Goal: Task Accomplishment & Management: Use online tool/utility

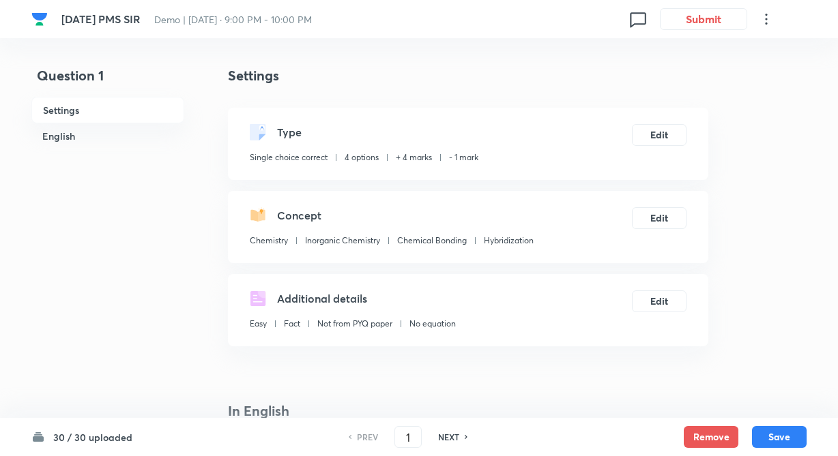
checkbox input "true"
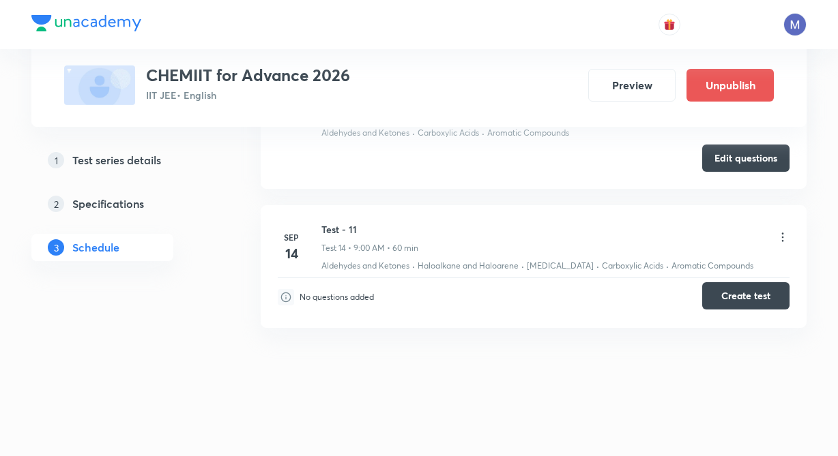
click at [765, 296] on button "Create test" at bounding box center [745, 295] width 87 height 27
click at [782, 235] on icon at bounding box center [783, 238] width 14 height 14
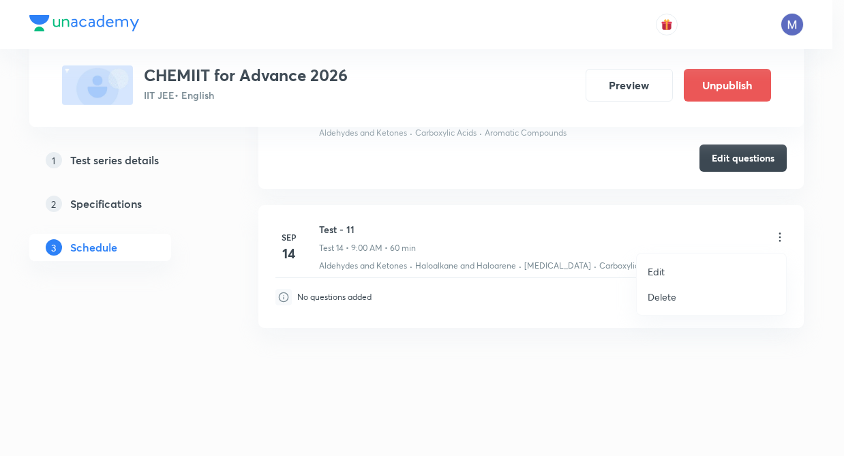
click at [701, 275] on li "Edit" at bounding box center [711, 271] width 149 height 25
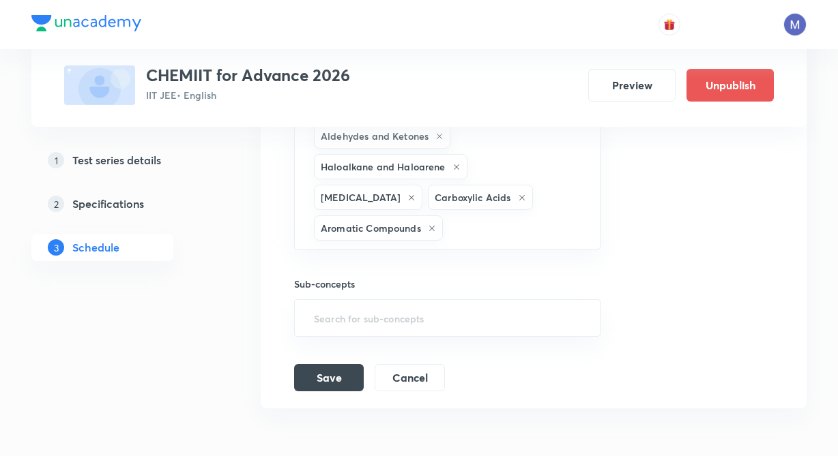
scroll to position [2307, 0]
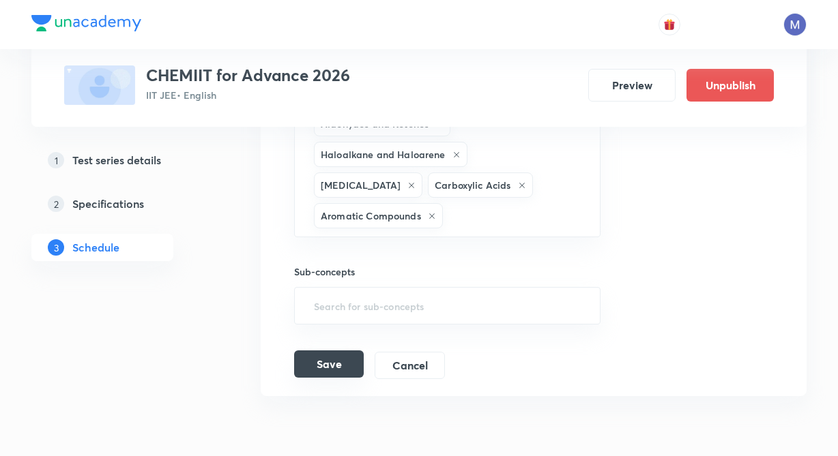
click at [338, 351] on button "Save" at bounding box center [329, 364] width 70 height 27
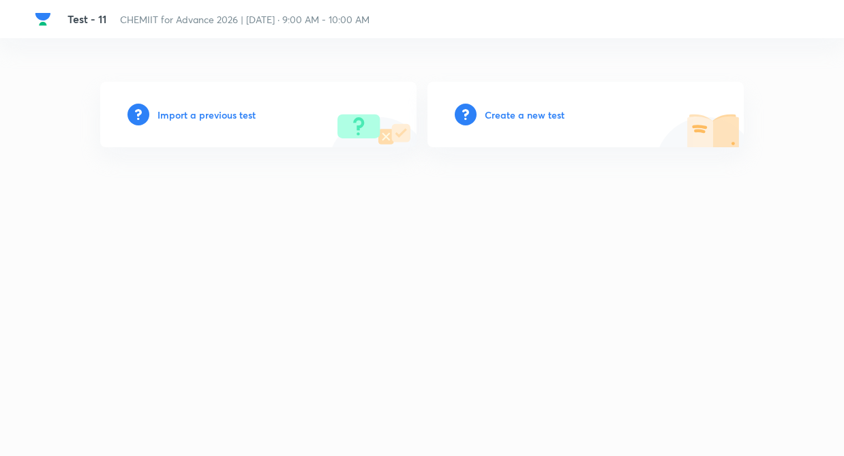
click at [213, 117] on h6 "Import a previous test" at bounding box center [207, 115] width 98 height 14
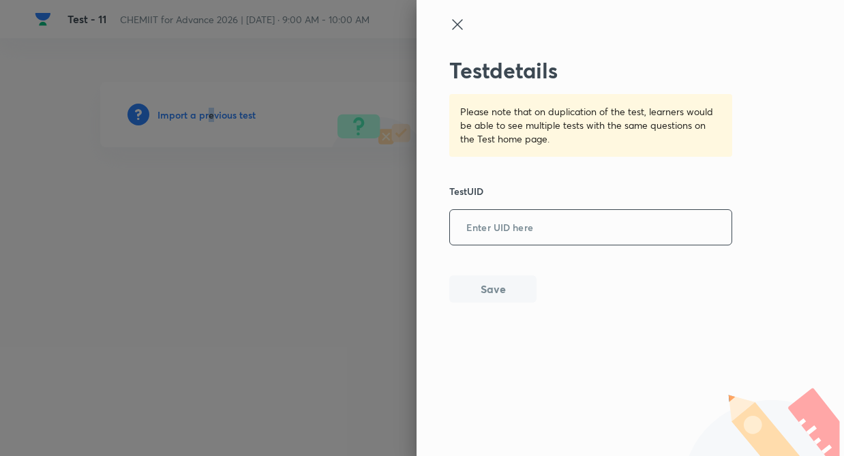
click at [625, 226] on input "text" at bounding box center [591, 227] width 282 height 33
click at [604, 228] on input "text" at bounding box center [591, 227] width 282 height 33
paste input "NYNQXSA2EI"
type input "NYNQXSA2EI"
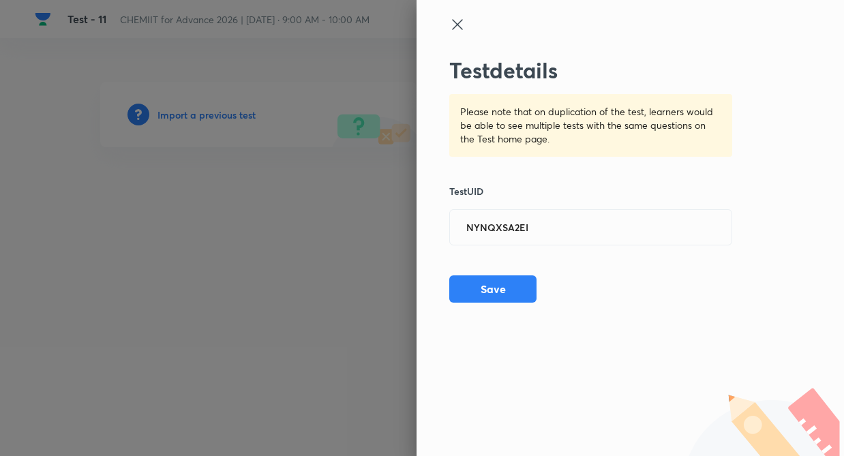
drag, startPoint x: 512, startPoint y: 284, endPoint x: 464, endPoint y: 377, distance: 105.2
click at [512, 284] on button "Save" at bounding box center [492, 289] width 87 height 27
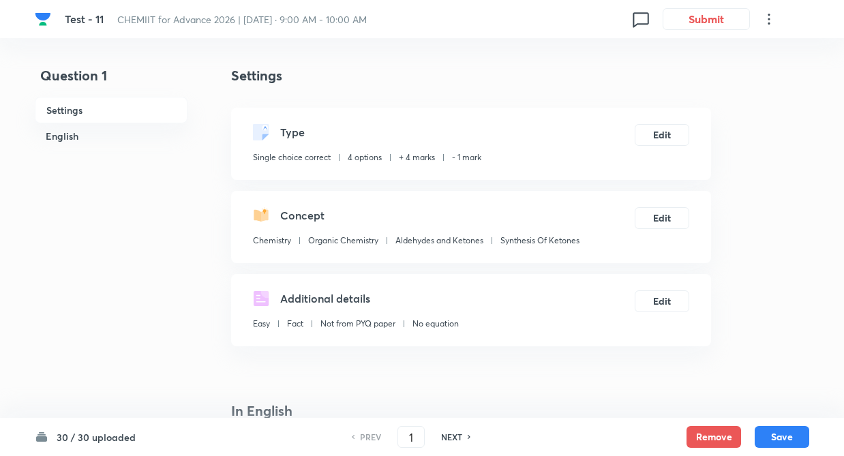
checkbox input "true"
click at [439, 435] on h6 "NEXT" at bounding box center [448, 437] width 21 height 12
type input "2"
checkbox input "false"
checkbox input "true"
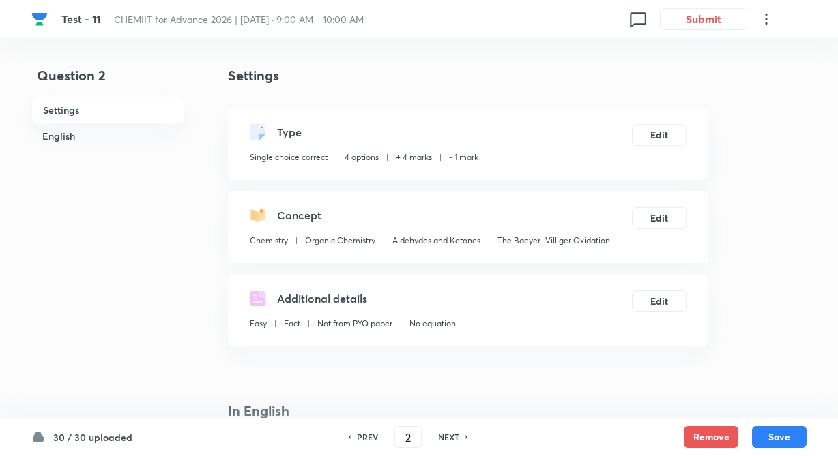
drag, startPoint x: 439, startPoint y: 435, endPoint x: 452, endPoint y: 433, distance: 12.4
click at [445, 434] on h6 "NEXT" at bounding box center [448, 437] width 21 height 12
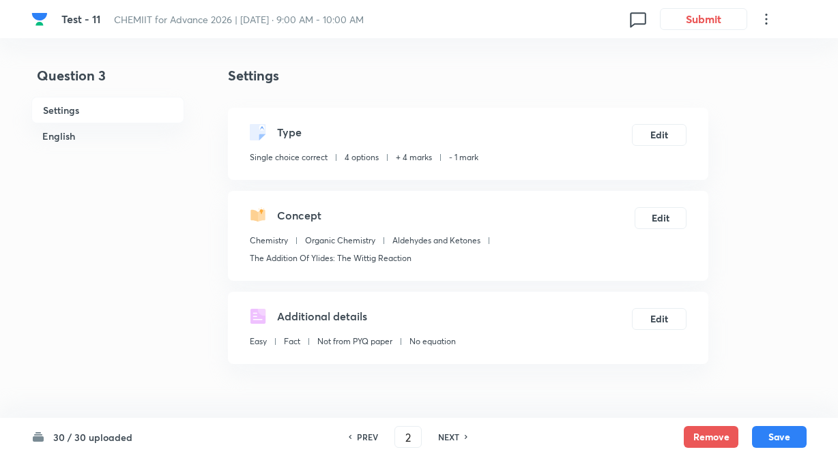
type input "3"
checkbox input "false"
checkbox input "true"
click at [449, 440] on h6 "NEXT" at bounding box center [448, 437] width 21 height 12
type input "4"
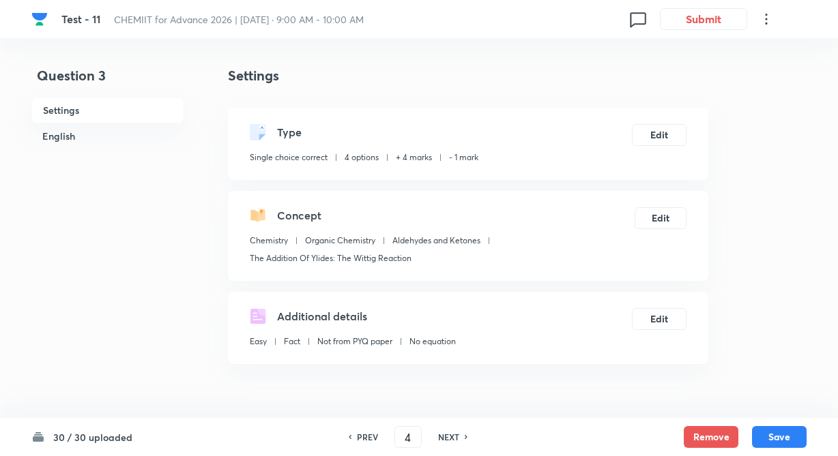
checkbox input "false"
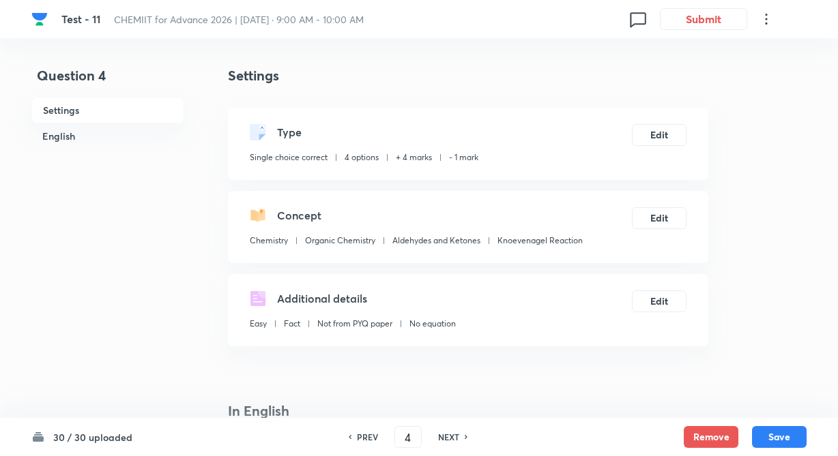
checkbox input "true"
click at [449, 439] on h6 "NEXT" at bounding box center [448, 437] width 21 height 12
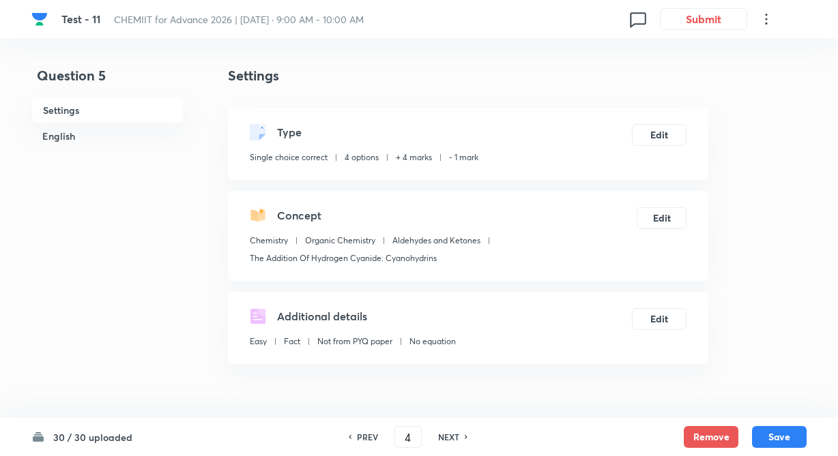
type input "5"
checkbox input "false"
checkbox input "true"
click at [449, 437] on h6 "NEXT" at bounding box center [448, 437] width 21 height 12
type input "6"
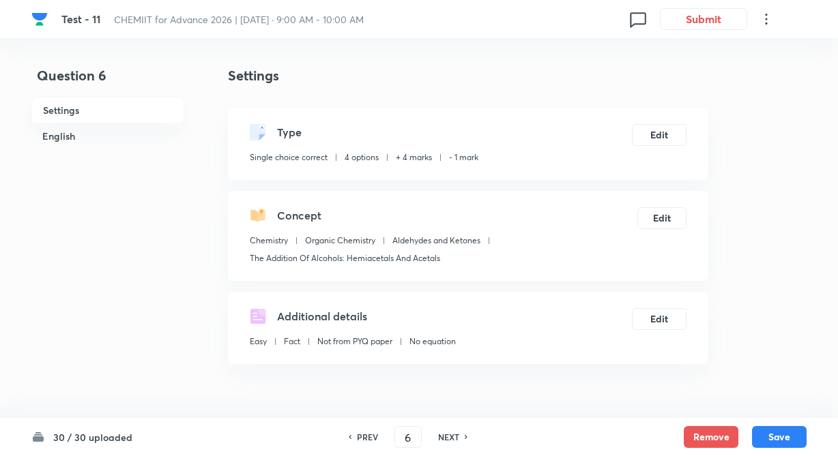
checkbox input "false"
checkbox input "true"
click at [449, 437] on h6 "NEXT" at bounding box center [448, 437] width 21 height 12
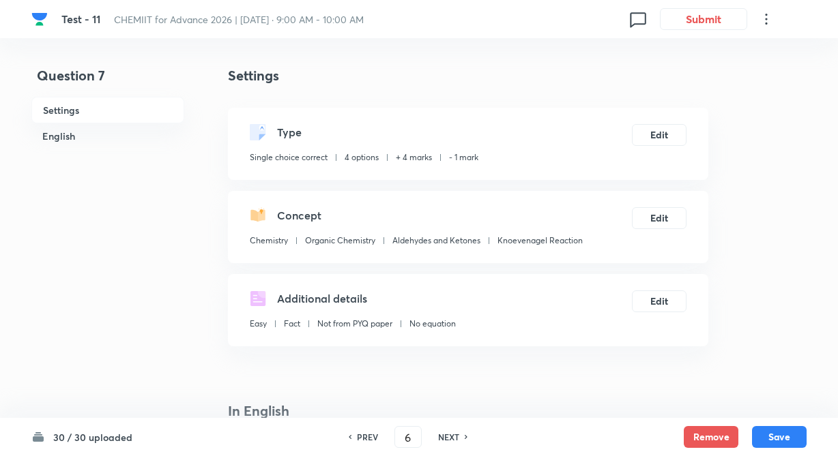
type input "7"
checkbox input "false"
checkbox input "true"
drag, startPoint x: 447, startPoint y: 435, endPoint x: 450, endPoint y: 447, distance: 12.1
click at [447, 437] on h6 "NEXT" at bounding box center [448, 437] width 21 height 12
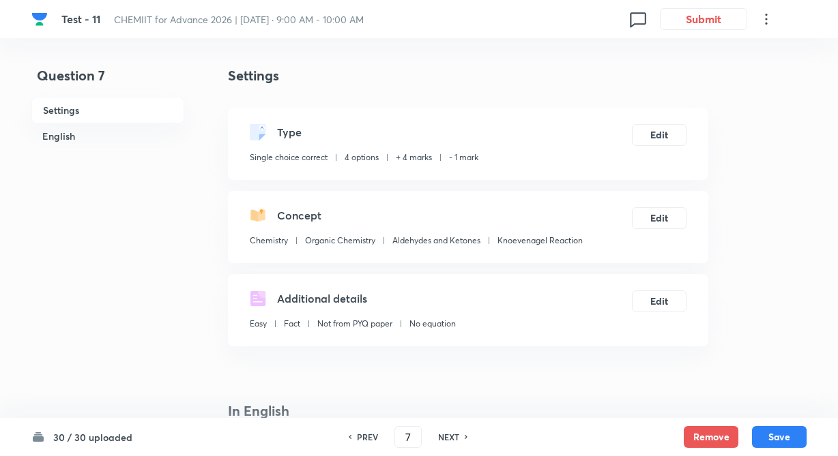
type input "8"
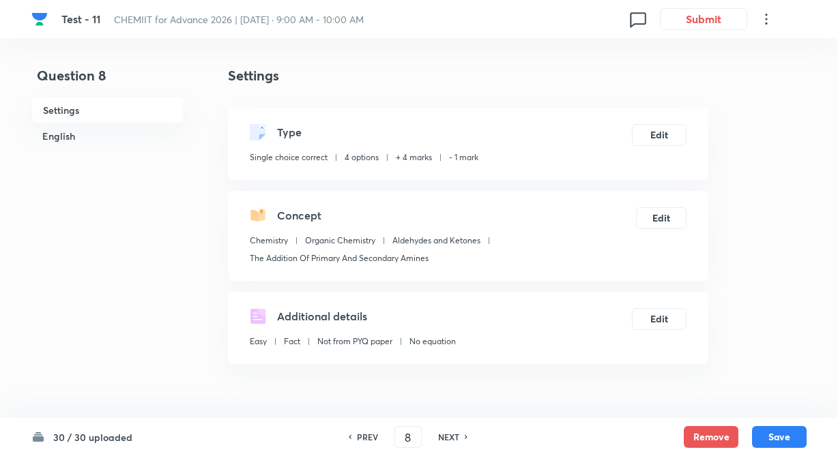
checkbox input "true"
click at [445, 437] on h6 "NEXT" at bounding box center [448, 437] width 21 height 12
type input "9"
checkbox input "true"
drag, startPoint x: 447, startPoint y: 436, endPoint x: 451, endPoint y: 424, distance: 12.3
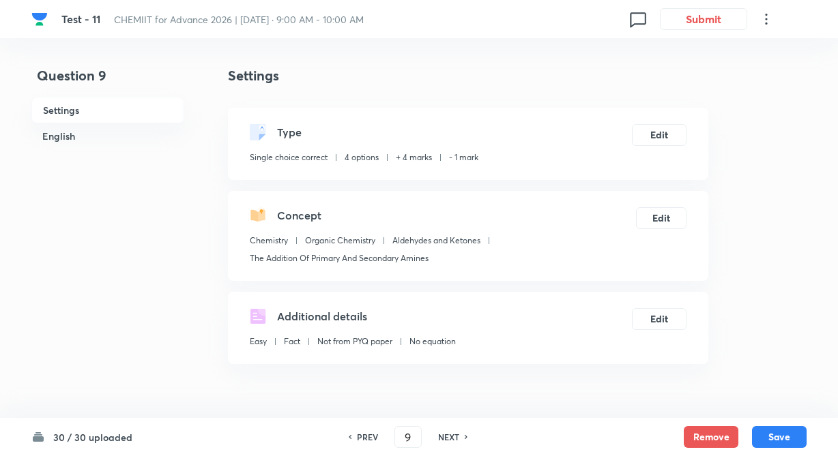
click at [448, 430] on div "PREV 9 ​ NEXT" at bounding box center [408, 437] width 176 height 22
click at [445, 439] on h6 "NEXT" at bounding box center [448, 437] width 21 height 12
type input "10"
checkbox input "true"
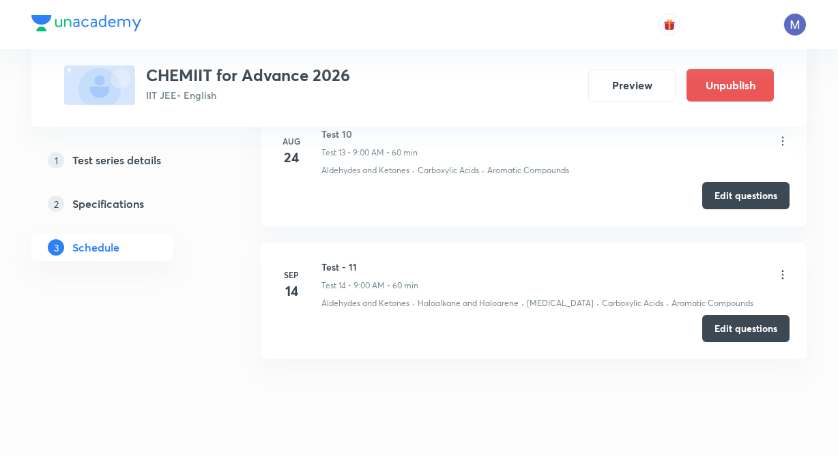
drag, startPoint x: 755, startPoint y: 314, endPoint x: 573, endPoint y: 448, distance: 225.9
click at [752, 316] on button "Edit questions" at bounding box center [745, 328] width 87 height 27
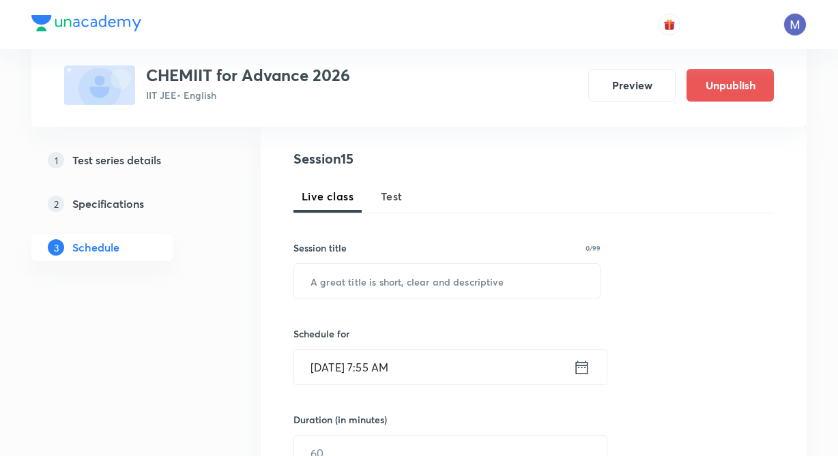
scroll to position [130, 0]
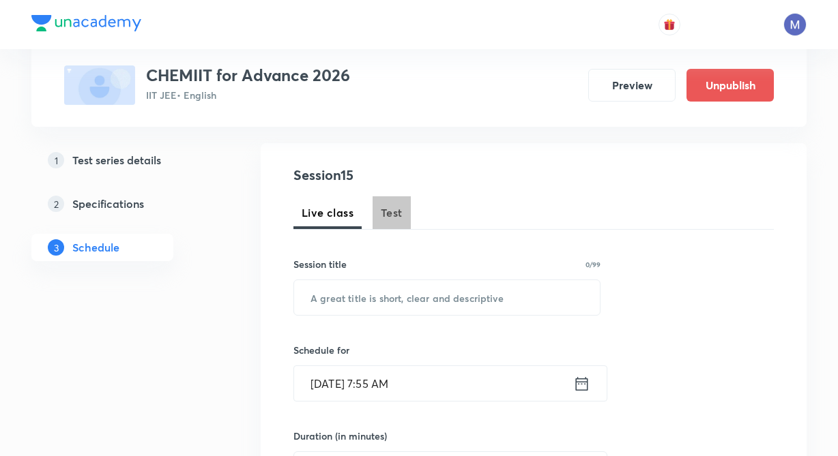
click at [384, 209] on span "Test" at bounding box center [392, 213] width 22 height 16
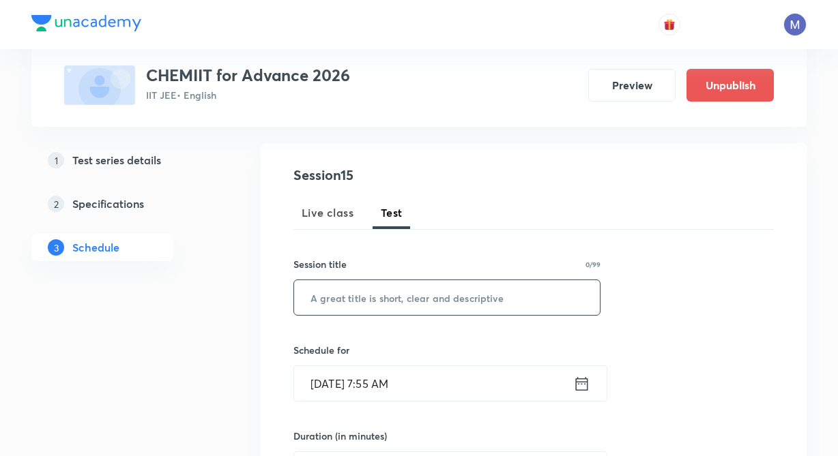
click at [366, 296] on input "text" at bounding box center [447, 297] width 306 height 35
type input "Test -11"
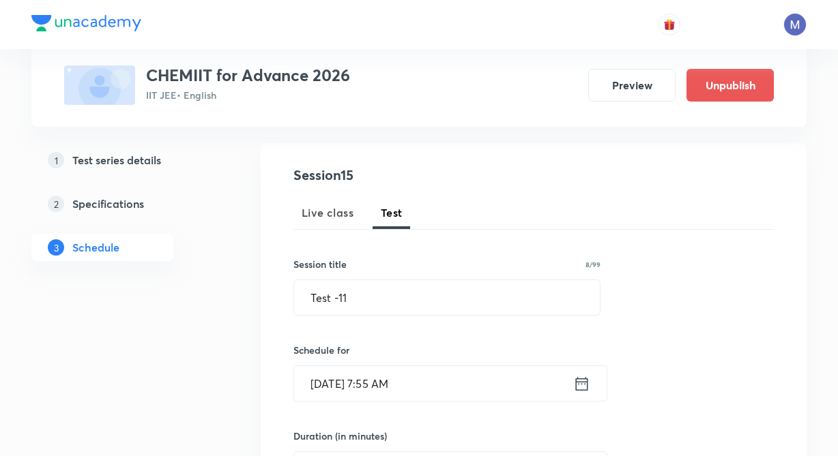
click at [585, 383] on icon at bounding box center [581, 383] width 17 height 19
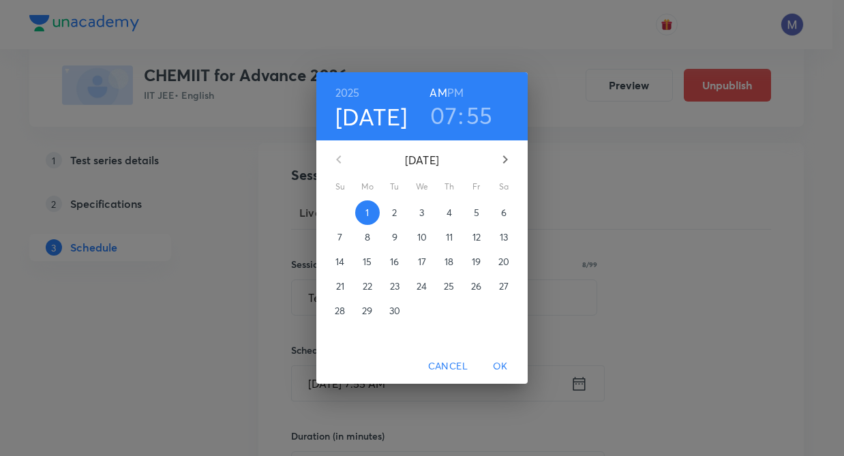
drag, startPoint x: 335, startPoint y: 260, endPoint x: 420, endPoint y: 337, distance: 114.9
click at [336, 261] on span "14" at bounding box center [340, 262] width 25 height 14
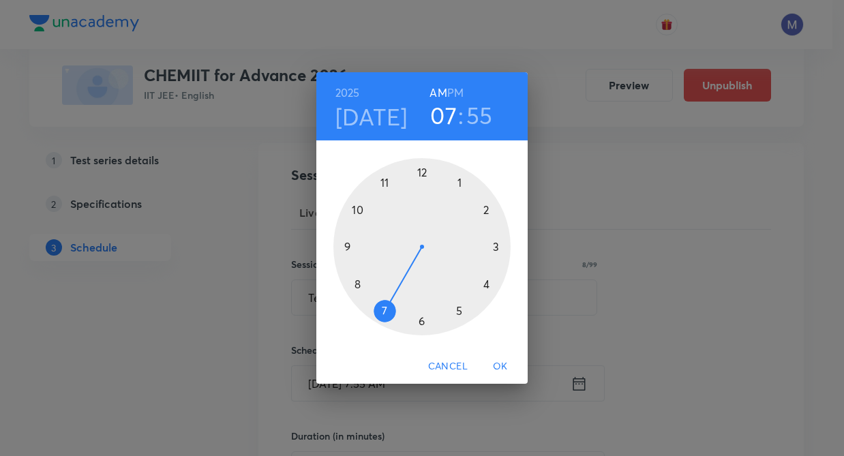
click at [349, 244] on div at bounding box center [422, 246] width 177 height 177
click at [421, 174] on div at bounding box center [422, 246] width 177 height 177
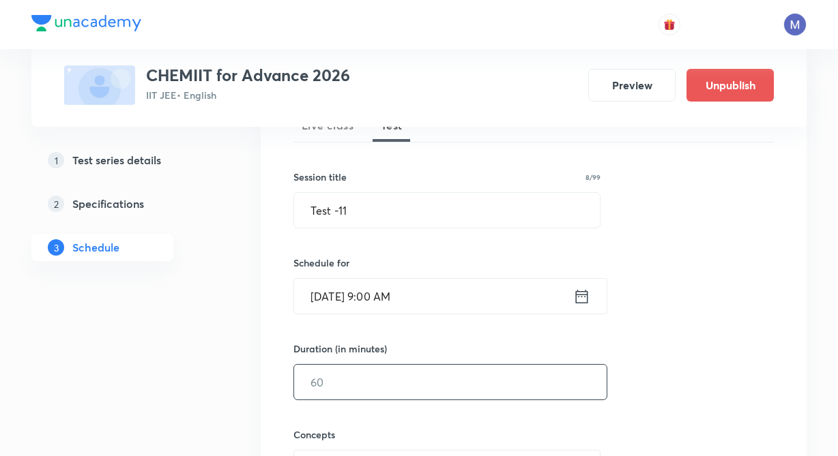
drag, startPoint x: 225, startPoint y: 395, endPoint x: 331, endPoint y: 359, distance: 112.2
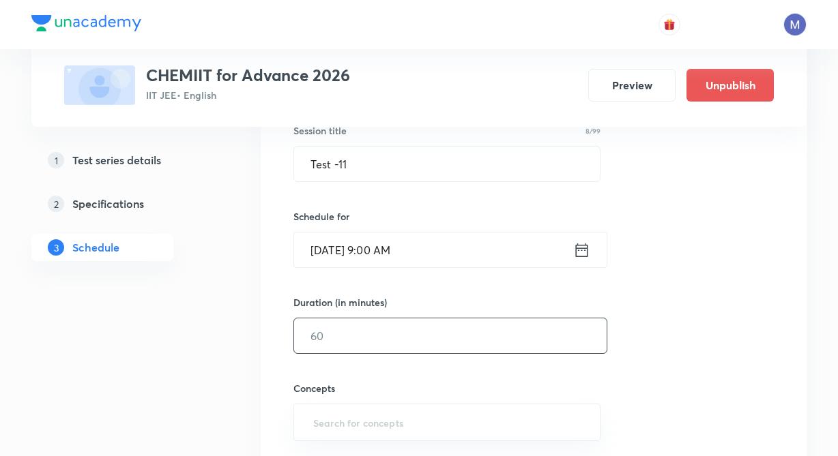
scroll to position [266, 0]
click at [368, 325] on input "text" at bounding box center [450, 333] width 312 height 35
type input "60"
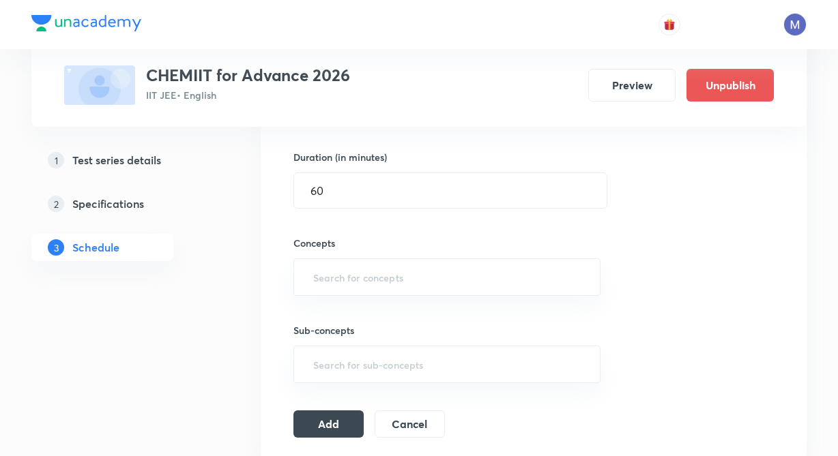
scroll to position [430, 0]
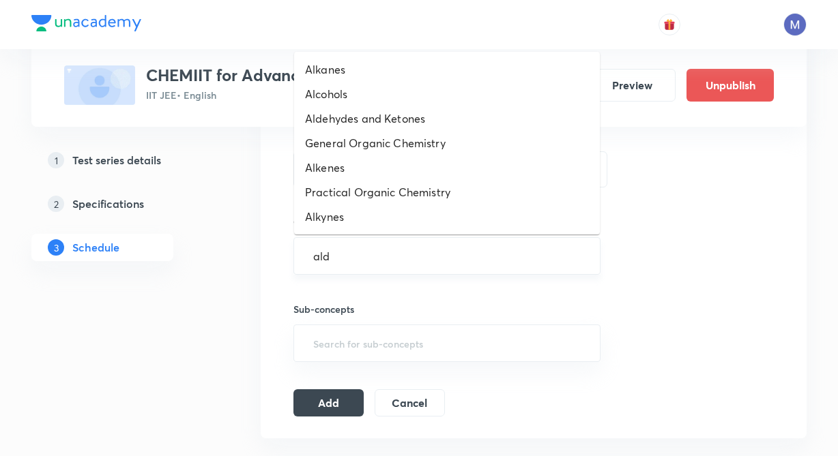
type input "aldy"
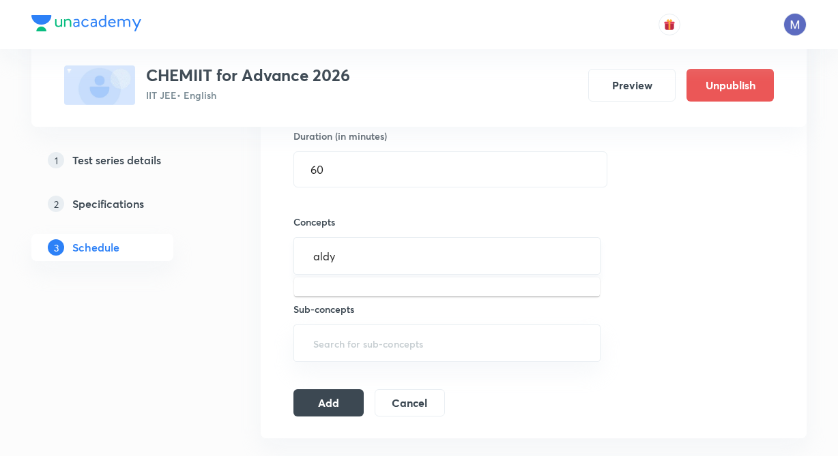
click at [353, 268] on input "aldy" at bounding box center [446, 256] width 273 height 25
type input "al"
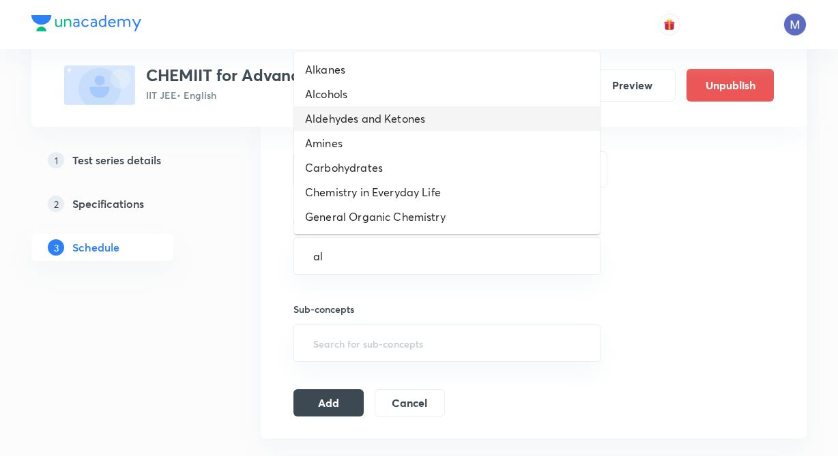
click at [386, 119] on li "Aldehydes and Ketones" at bounding box center [447, 118] width 306 height 25
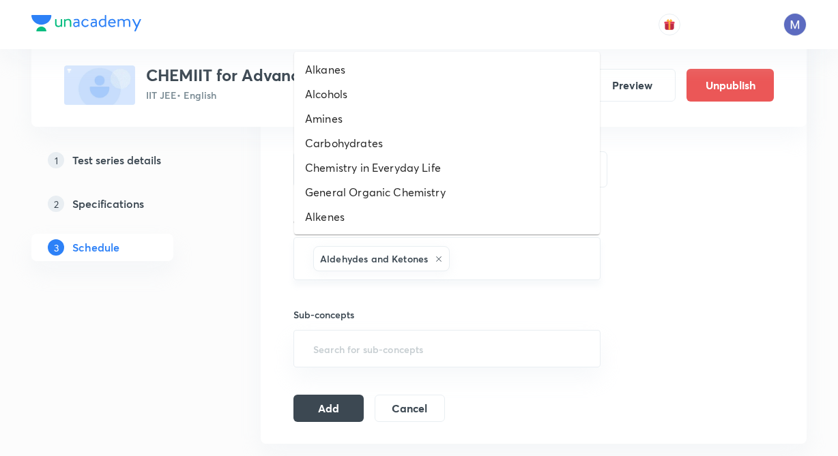
click at [488, 269] on input "text" at bounding box center [517, 258] width 131 height 25
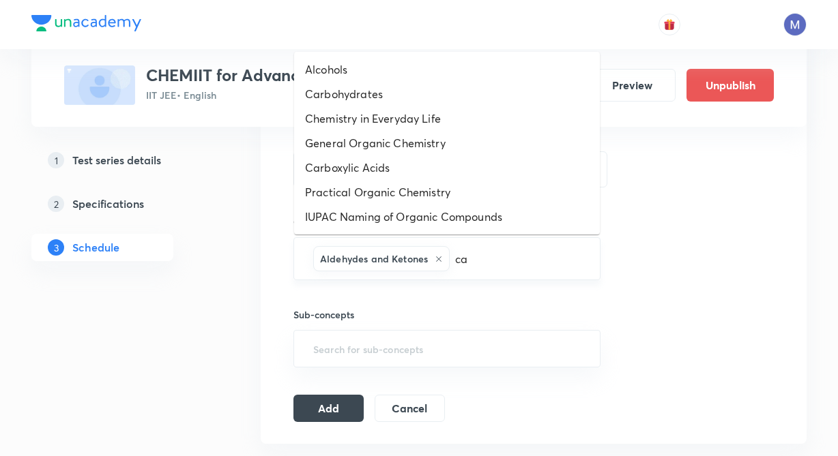
type input "car"
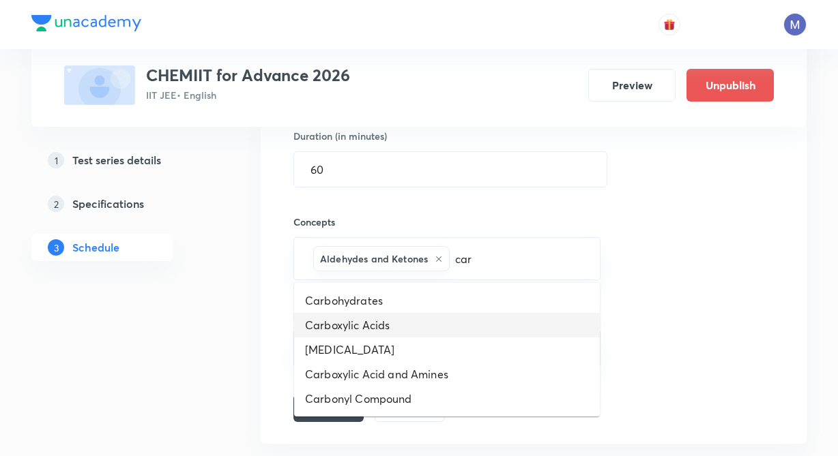
click at [381, 328] on li "Carboxylic Acids" at bounding box center [447, 325] width 306 height 25
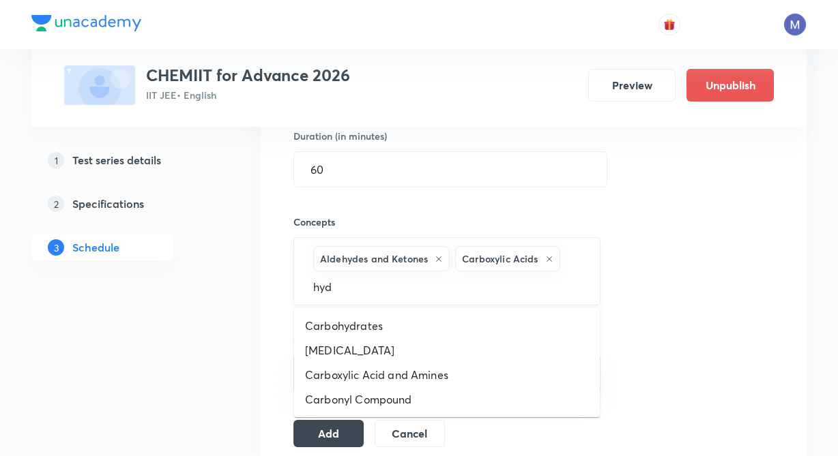
type input "hydr"
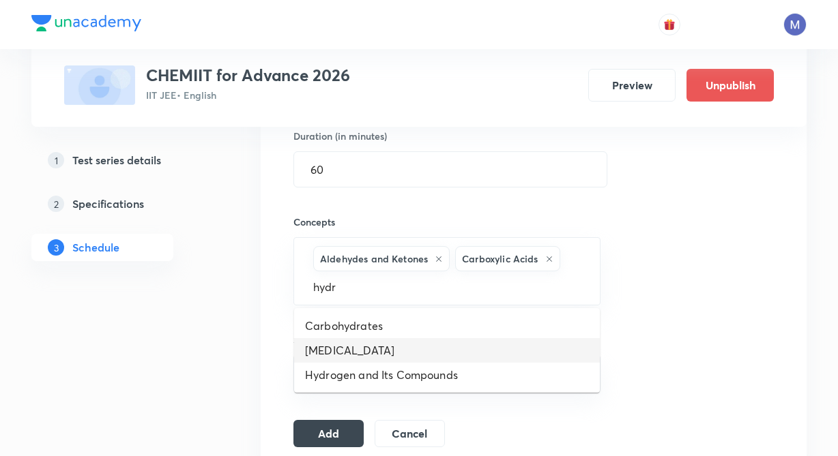
drag, startPoint x: 405, startPoint y: 357, endPoint x: 426, endPoint y: 316, distance: 46.1
click at [404, 357] on li "Hydrocarbon" at bounding box center [447, 350] width 306 height 25
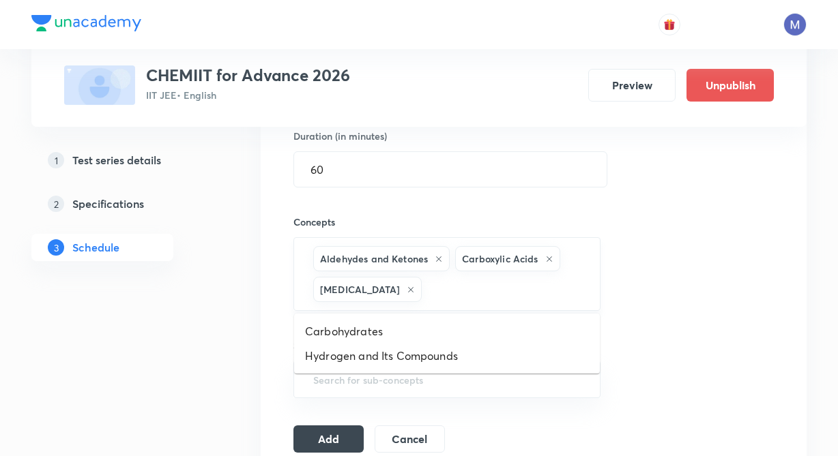
click at [455, 299] on input "text" at bounding box center [503, 289] width 159 height 25
type input "aro"
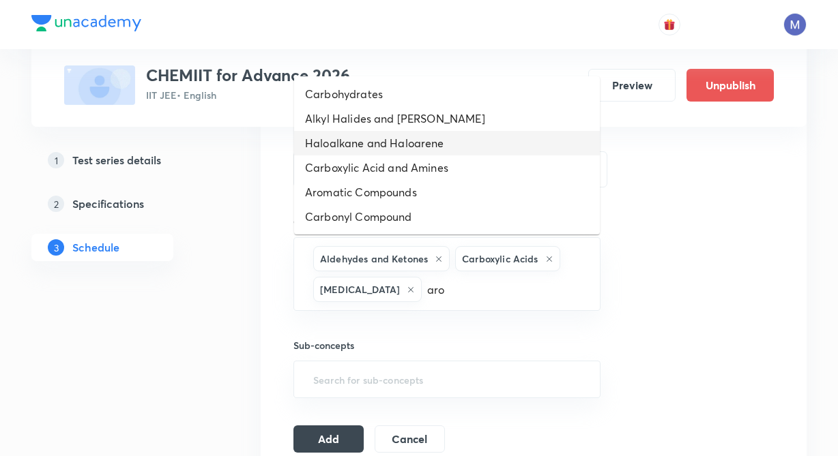
click at [395, 142] on li "Haloalkane and Haloarene" at bounding box center [447, 143] width 306 height 25
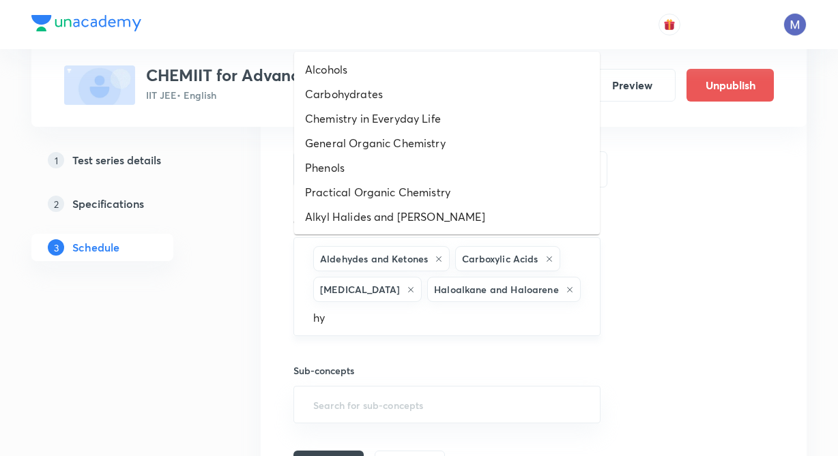
type input "h"
type input "aro"
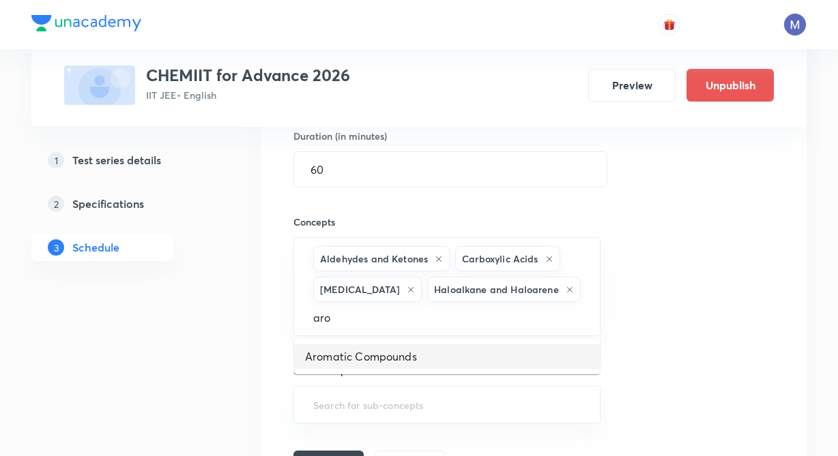
drag, startPoint x: 407, startPoint y: 355, endPoint x: 281, endPoint y: 370, distance: 126.4
click at [406, 355] on li "Aromatic Compounds" at bounding box center [447, 356] width 306 height 25
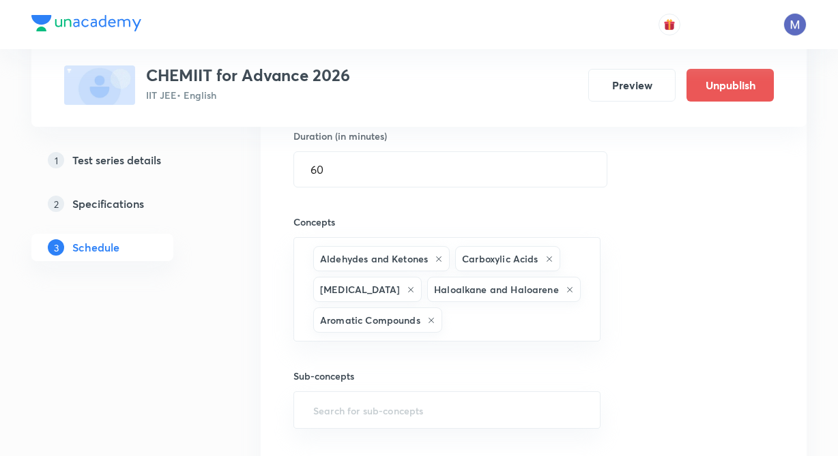
click at [263, 373] on div "Session 15 Live class Test Session title 8/99 Test -11 ​ Schedule for Sep 14, 2…" at bounding box center [534, 174] width 546 height 662
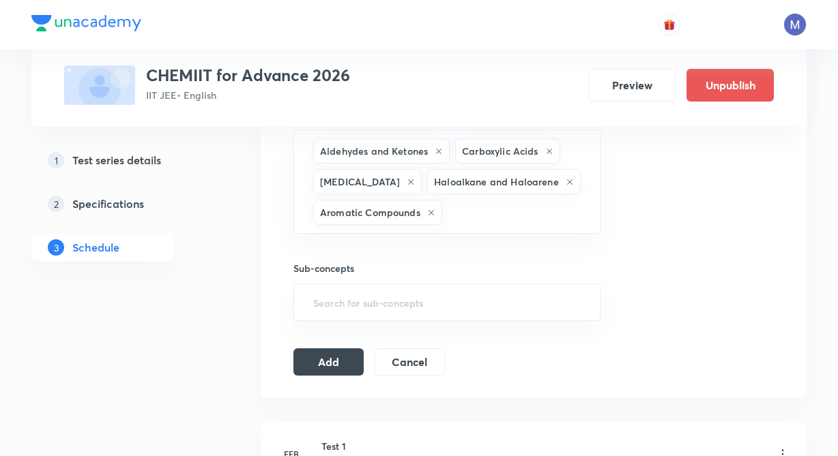
scroll to position [539, 0]
drag, startPoint x: 342, startPoint y: 359, endPoint x: 174, endPoint y: 413, distance: 176.2
click at [339, 358] on button "Add" at bounding box center [328, 360] width 70 height 27
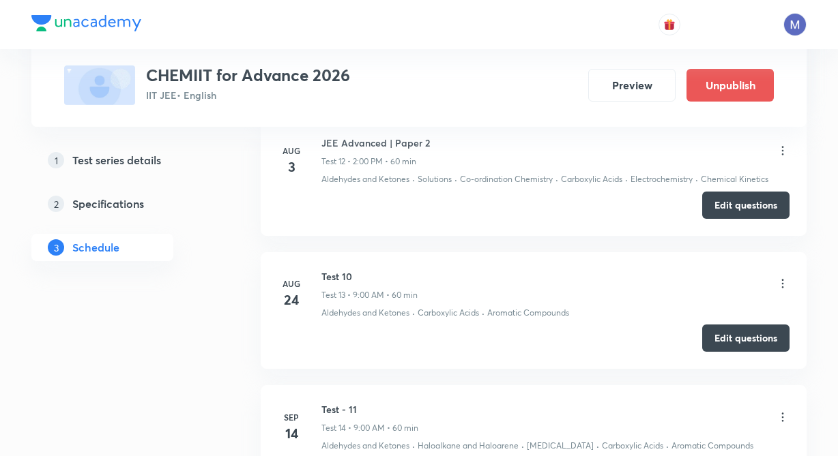
scroll to position [2493, 0]
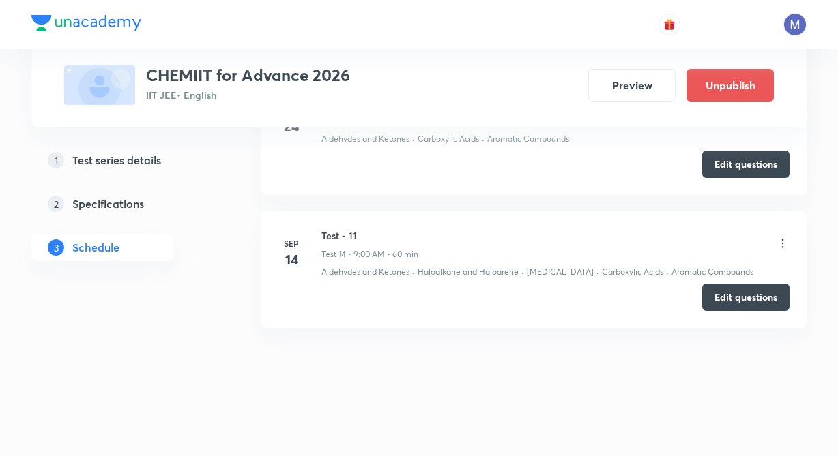
click at [787, 246] on icon at bounding box center [783, 244] width 14 height 14
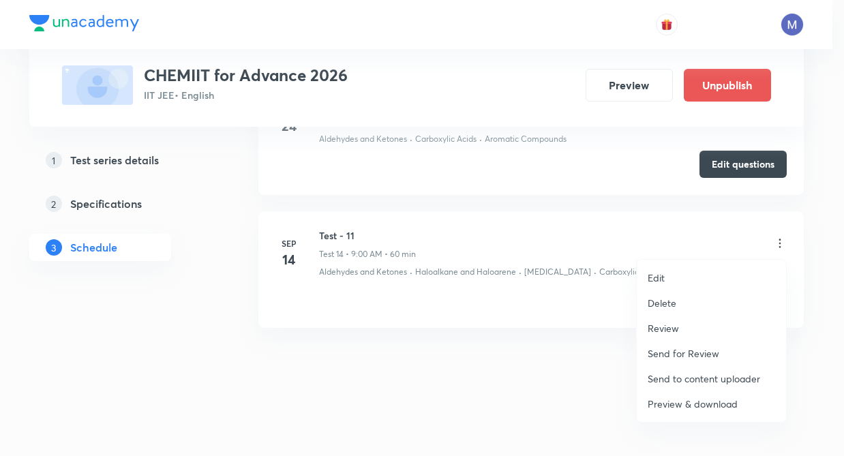
click at [673, 301] on p "Delete" at bounding box center [662, 303] width 29 height 14
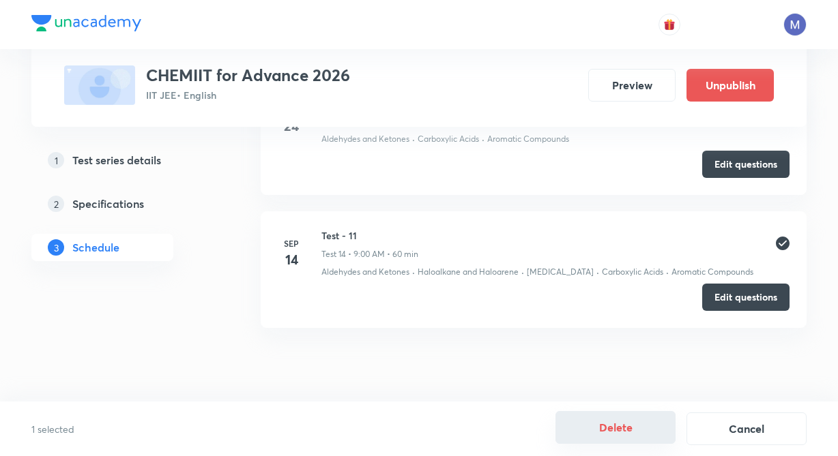
click at [624, 426] on button "Delete" at bounding box center [615, 427] width 120 height 33
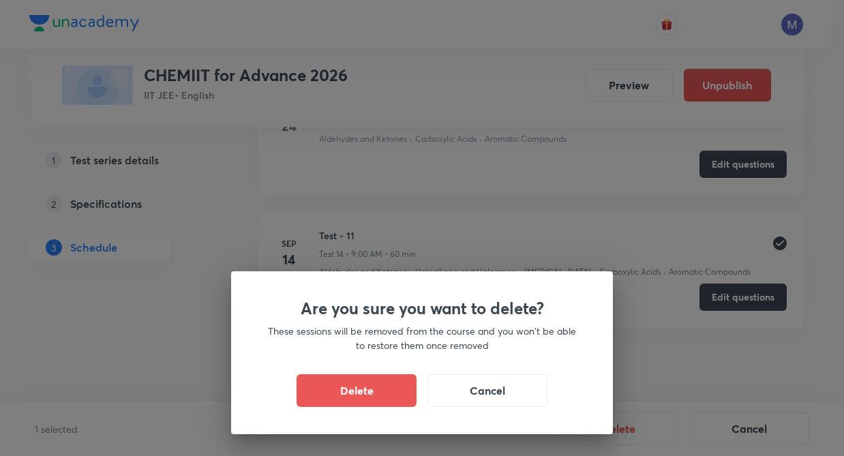
drag, startPoint x: 397, startPoint y: 396, endPoint x: 518, endPoint y: 413, distance: 122.0
click at [397, 396] on button "Delete" at bounding box center [357, 390] width 120 height 33
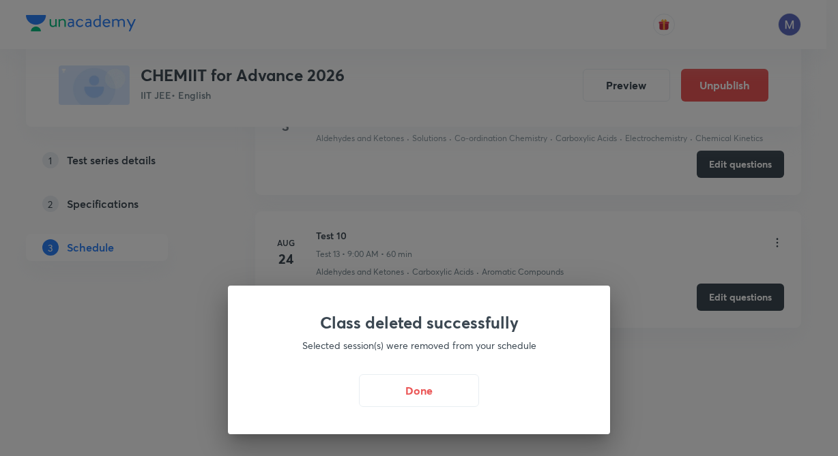
scroll to position [2360, 0]
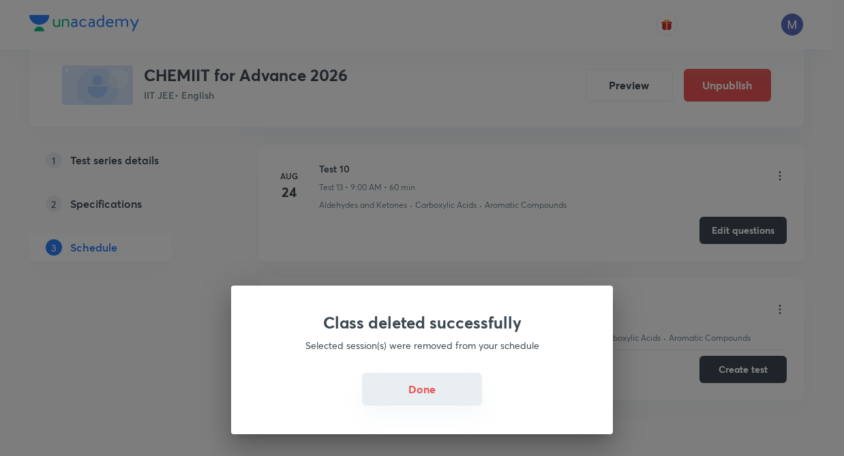
click at [426, 401] on button "Done" at bounding box center [422, 389] width 120 height 33
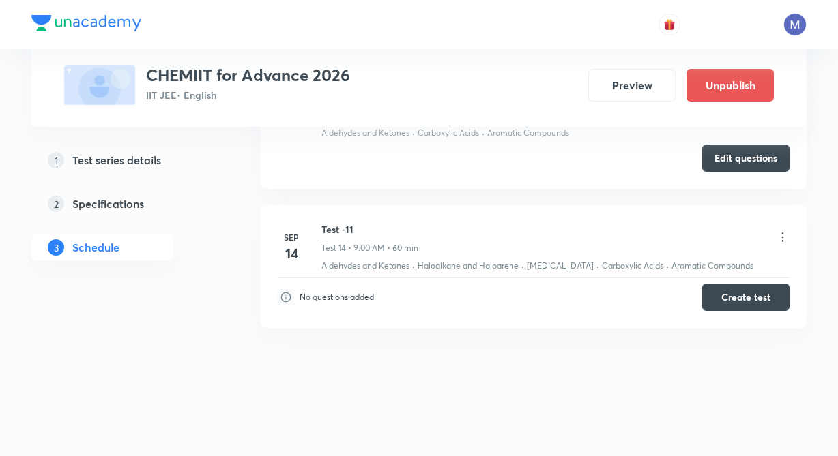
scroll to position [0, 0]
